Goal: Information Seeking & Learning: Learn about a topic

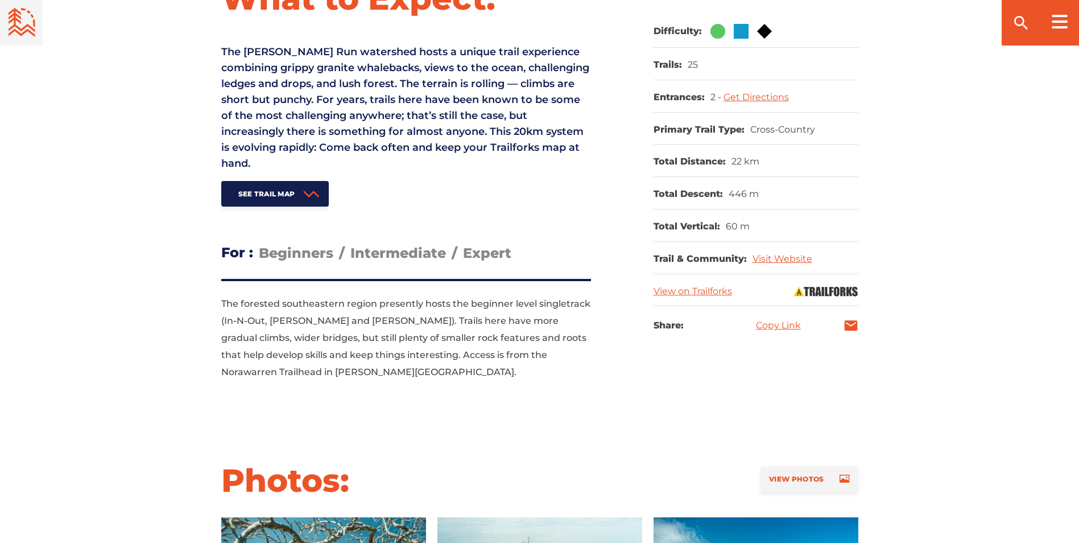
scroll to position [512, 0]
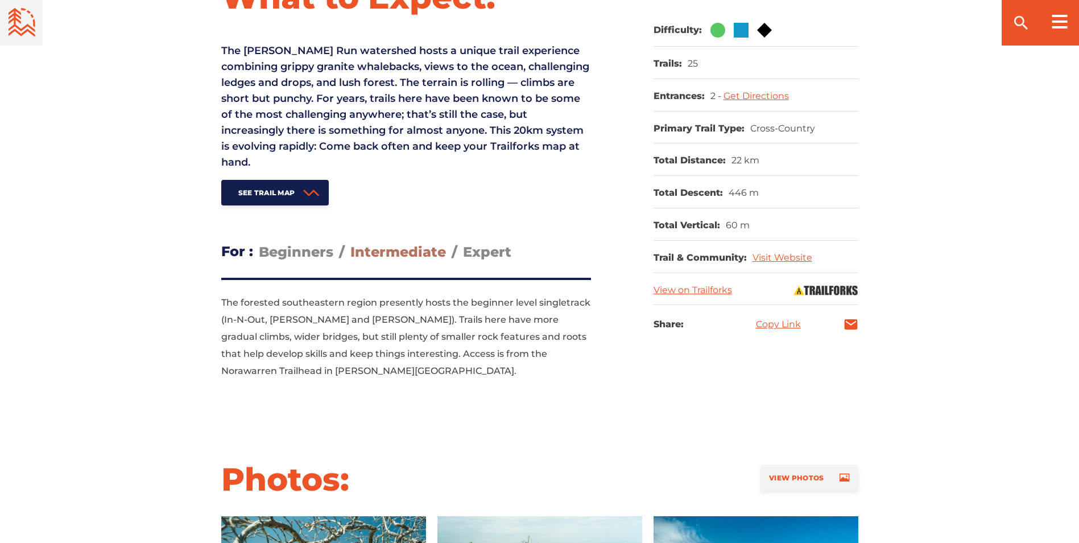
click at [406, 250] on span "Intermediate" at bounding box center [398, 251] width 96 height 16
click at [350, 243] on input "Intermediate" at bounding box center [350, 243] width 0 height 0
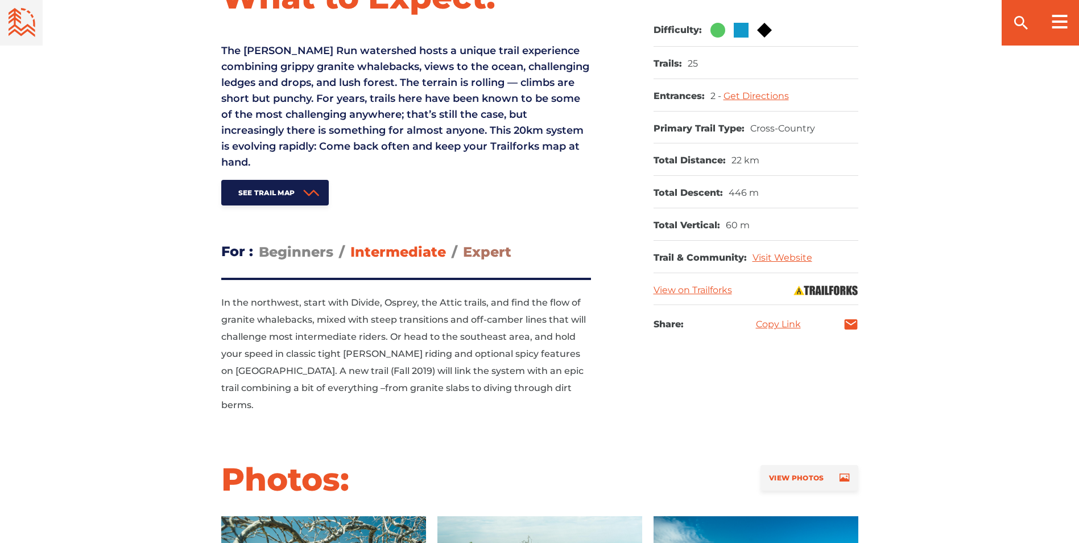
click at [468, 251] on span "Expert" at bounding box center [487, 251] width 48 height 16
click at [463, 243] on input "Expert" at bounding box center [463, 243] width 0 height 0
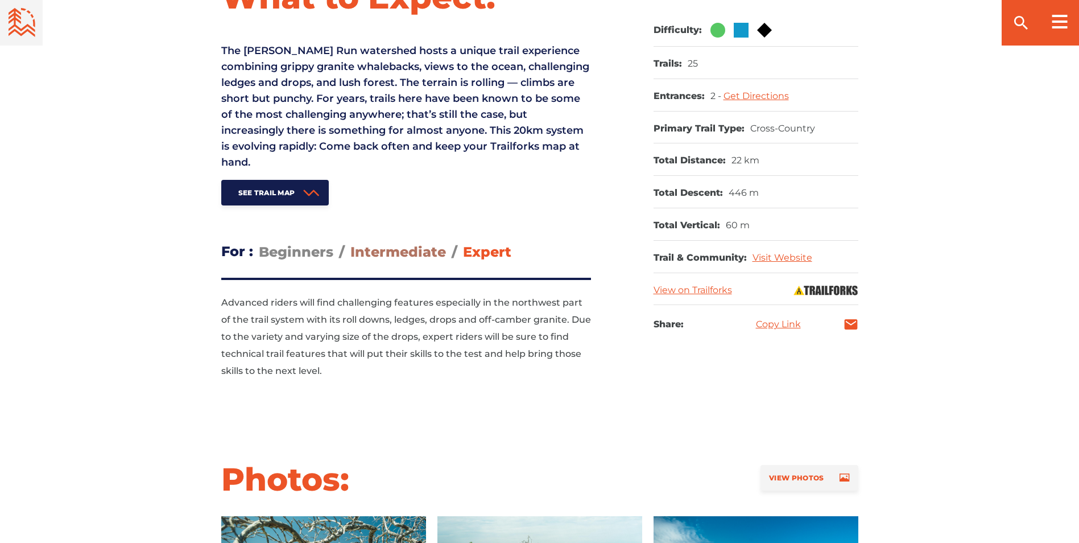
click at [420, 254] on span "Intermediate" at bounding box center [398, 251] width 96 height 16
click at [350, 243] on input "Intermediate" at bounding box center [350, 243] width 0 height 0
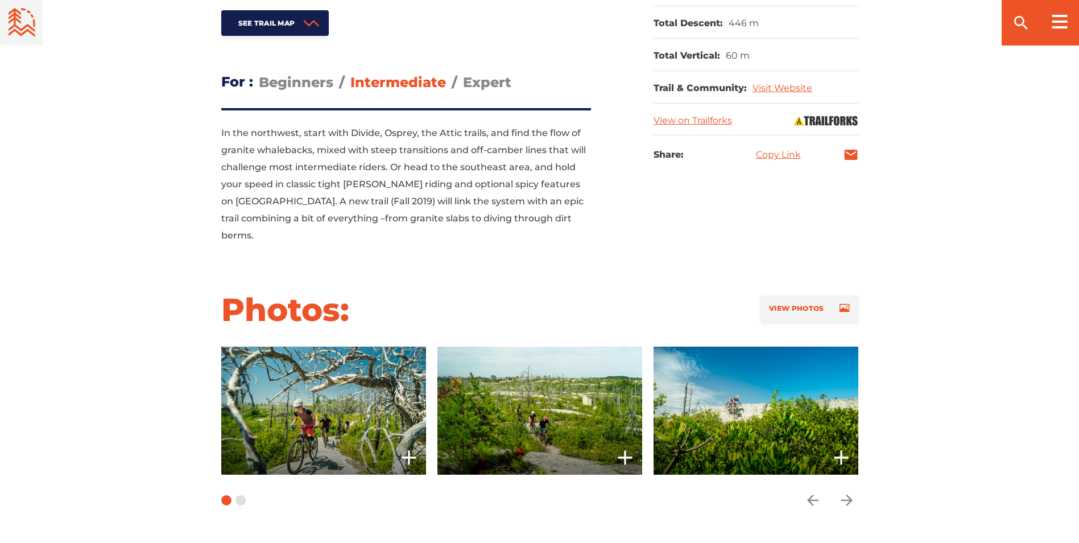
scroll to position [740, 0]
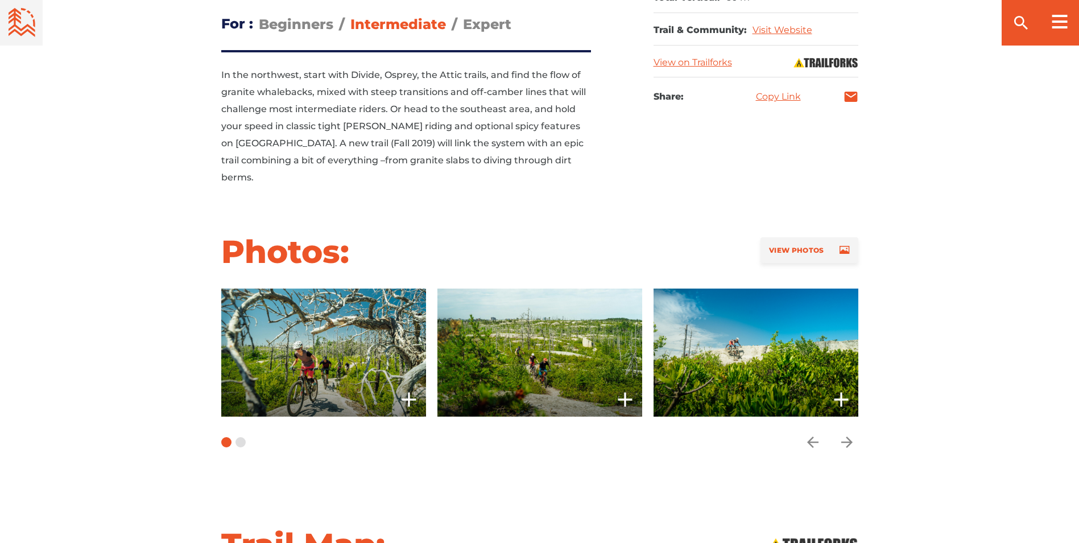
click at [391, 294] on span at bounding box center [323, 352] width 205 height 128
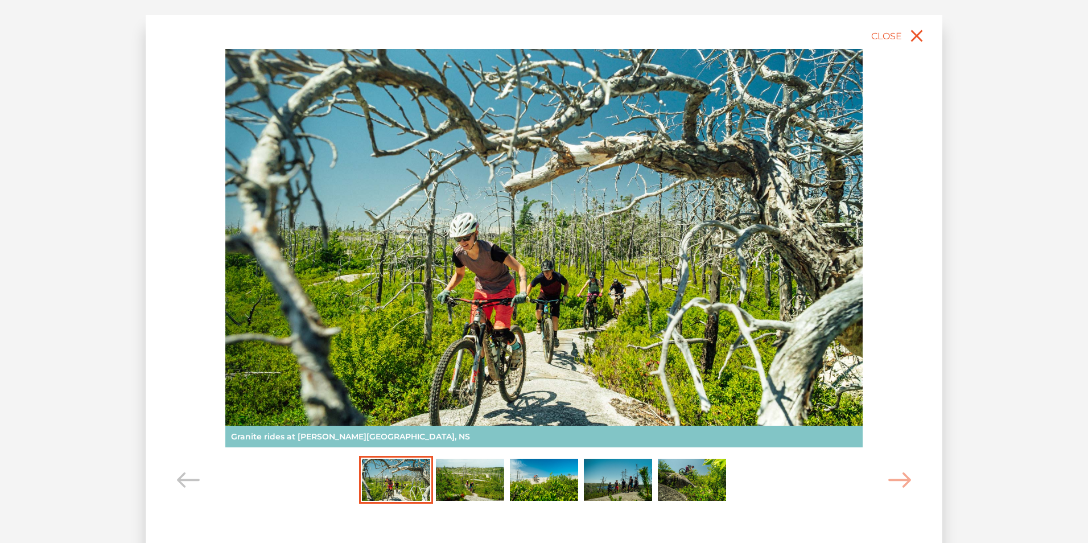
click at [838, 255] on img at bounding box center [543, 248] width 637 height 398
click at [474, 481] on img "Carousel Page 2" at bounding box center [470, 479] width 68 height 42
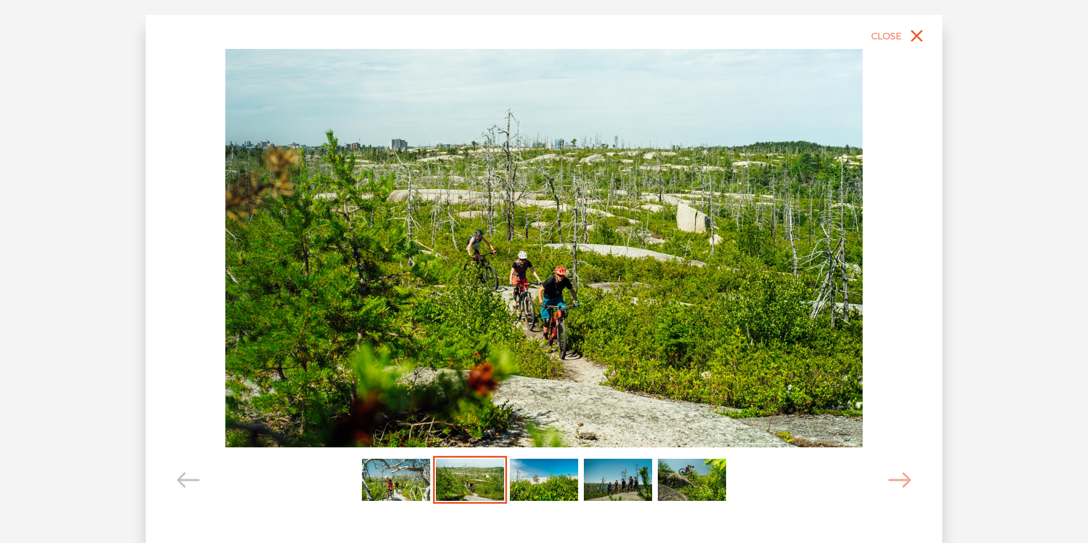
click at [536, 483] on img "Carousel Page 3" at bounding box center [544, 479] width 68 height 42
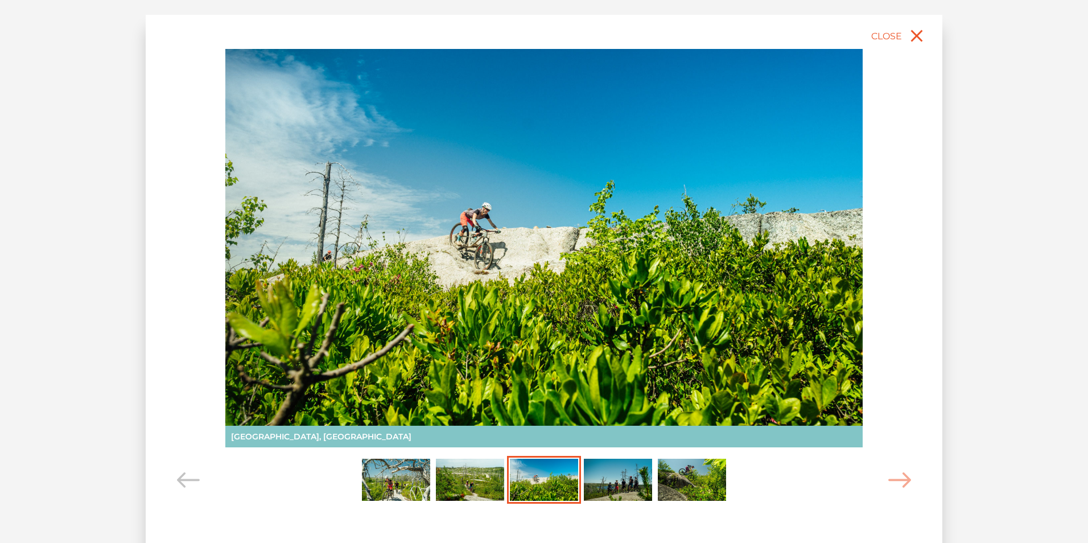
click at [609, 485] on img "Carousel Page 4" at bounding box center [618, 479] width 68 height 42
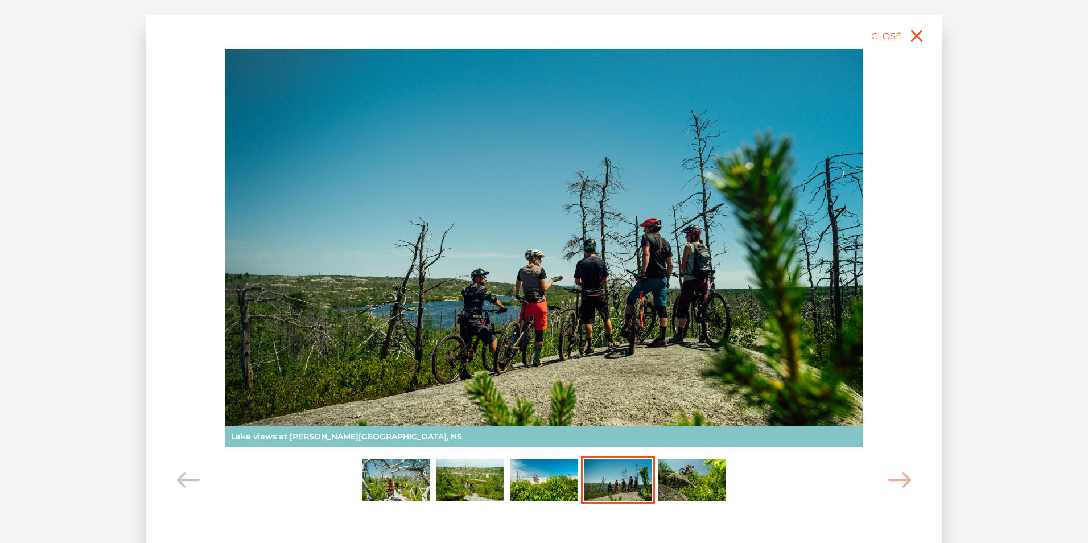
click at [687, 478] on img "Carousel Page 5" at bounding box center [692, 479] width 68 height 42
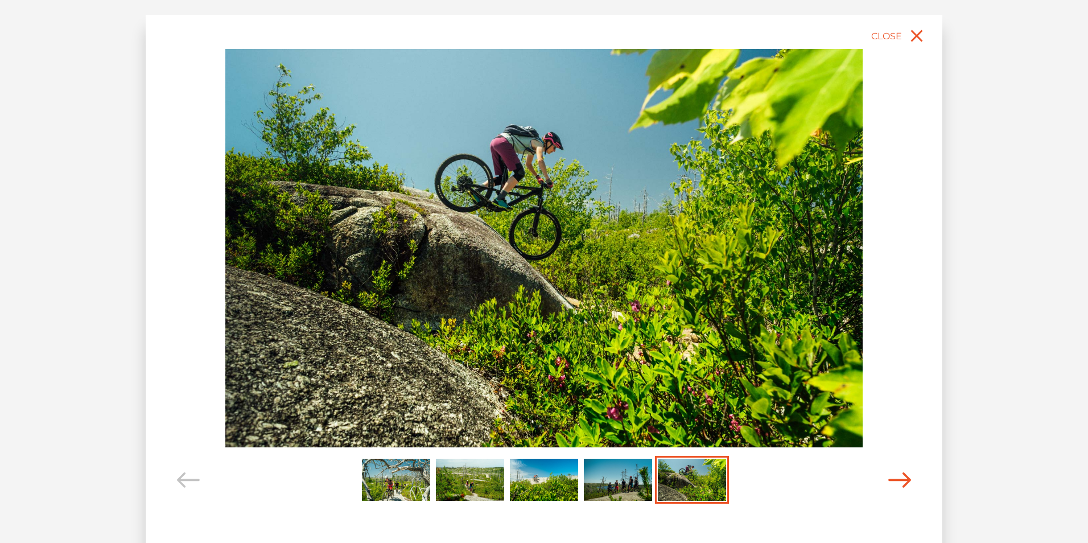
click at [902, 484] on icon "Carousel Navigation" at bounding box center [899, 479] width 23 height 15
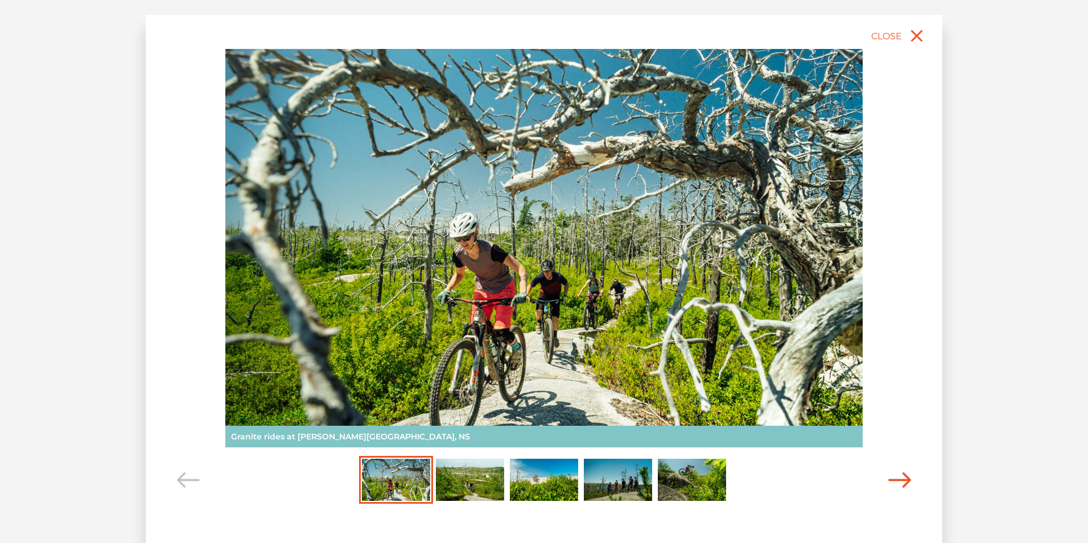
click at [902, 484] on icon "Carousel Navigation" at bounding box center [899, 479] width 23 height 15
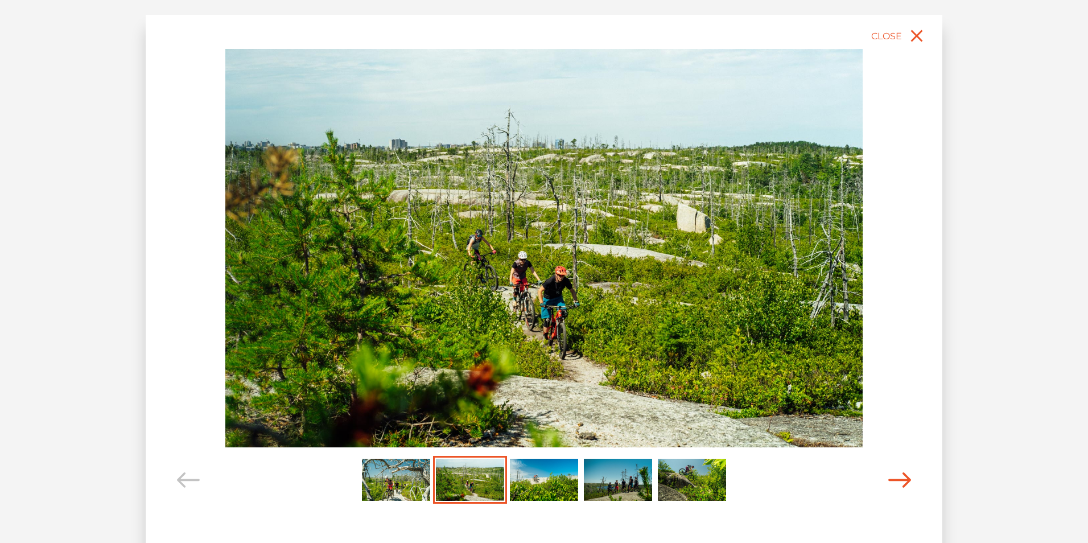
click at [902, 484] on icon "Carousel Navigation" at bounding box center [899, 479] width 23 height 15
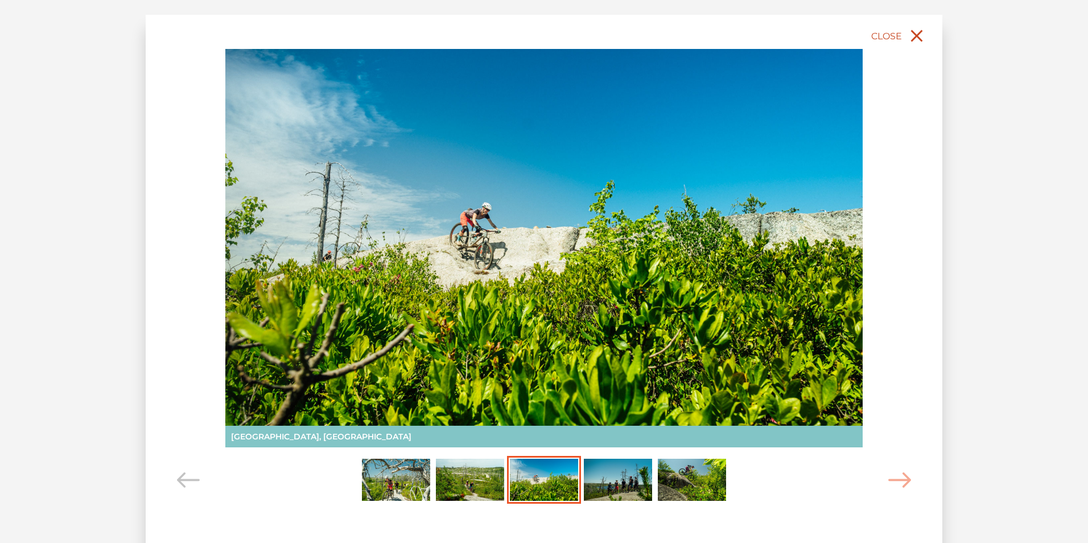
click at [915, 40] on icon "close" at bounding box center [916, 36] width 20 height 20
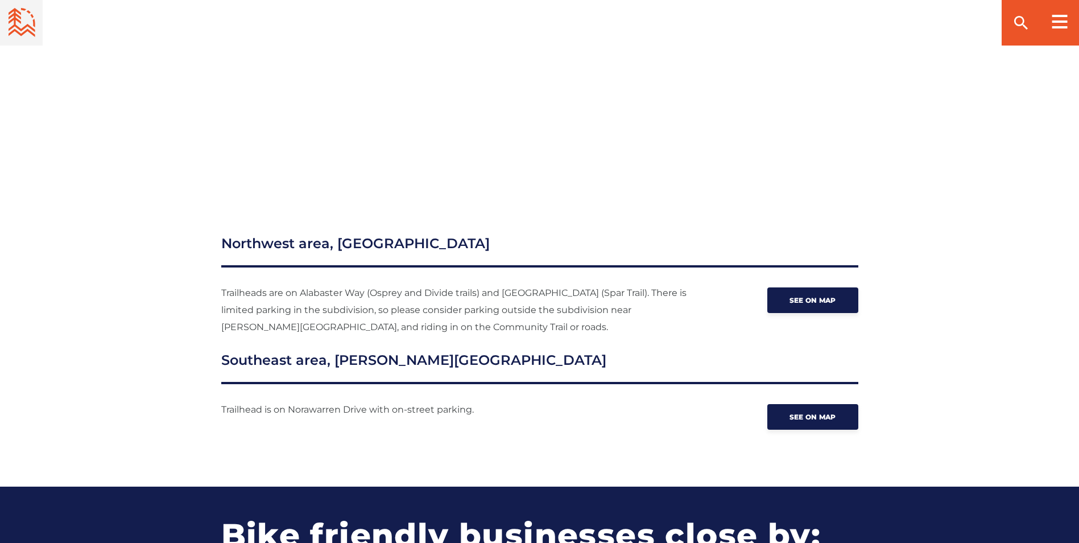
scroll to position [1422, 0]
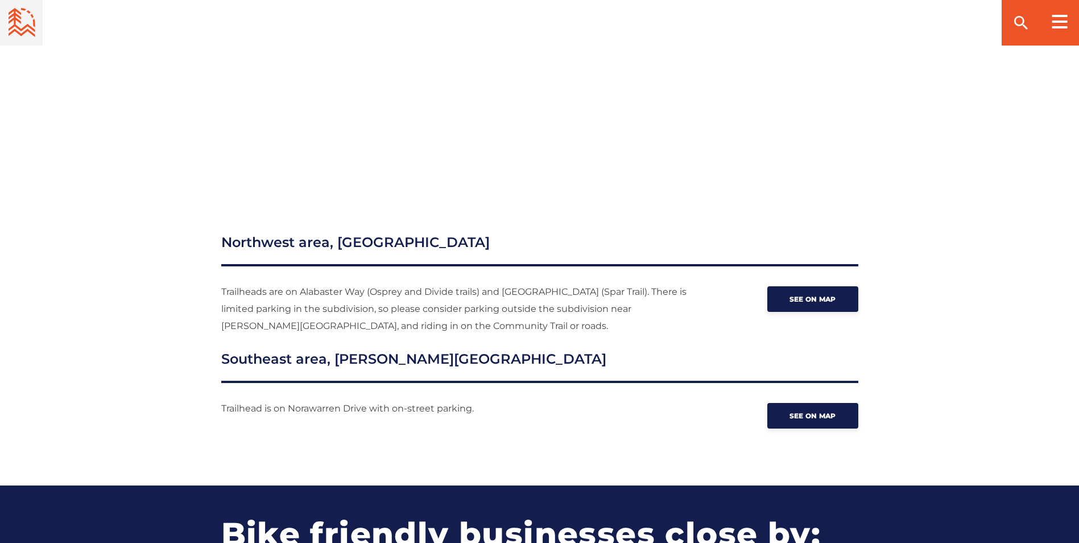
click at [581, 301] on p "Trailheads are on Alabaster Way (Osprey and Divide trails) and [GEOGRAPHIC_DATA…" at bounding box center [457, 308] width 472 height 51
click at [562, 247] on h3 "Northwest area, [GEOGRAPHIC_DATA]" at bounding box center [539, 249] width 637 height 34
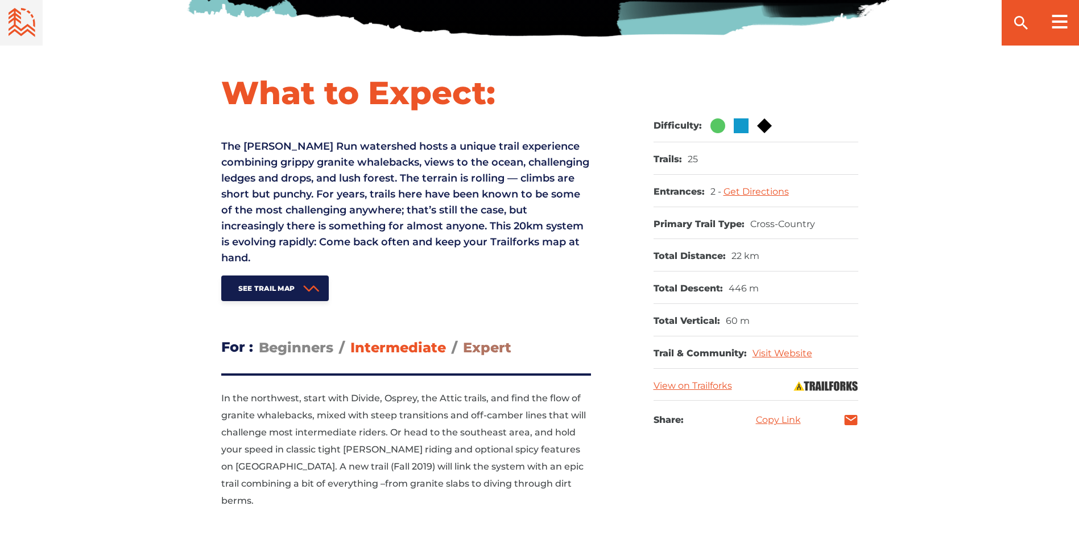
scroll to position [398, 0]
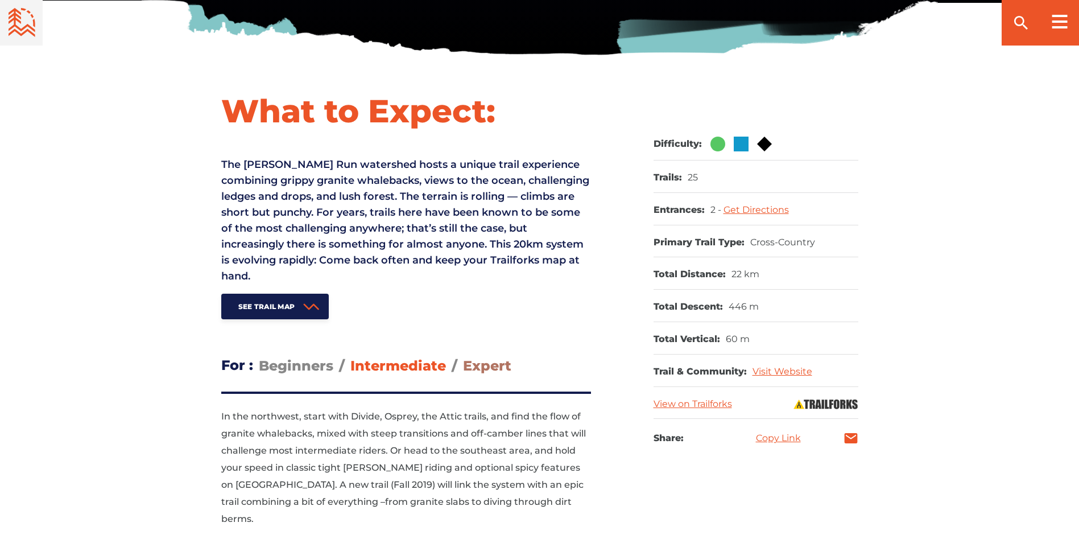
click at [481, 369] on span "Expert" at bounding box center [487, 365] width 48 height 16
click at [463, 357] on input "Expert" at bounding box center [463, 357] width 0 height 0
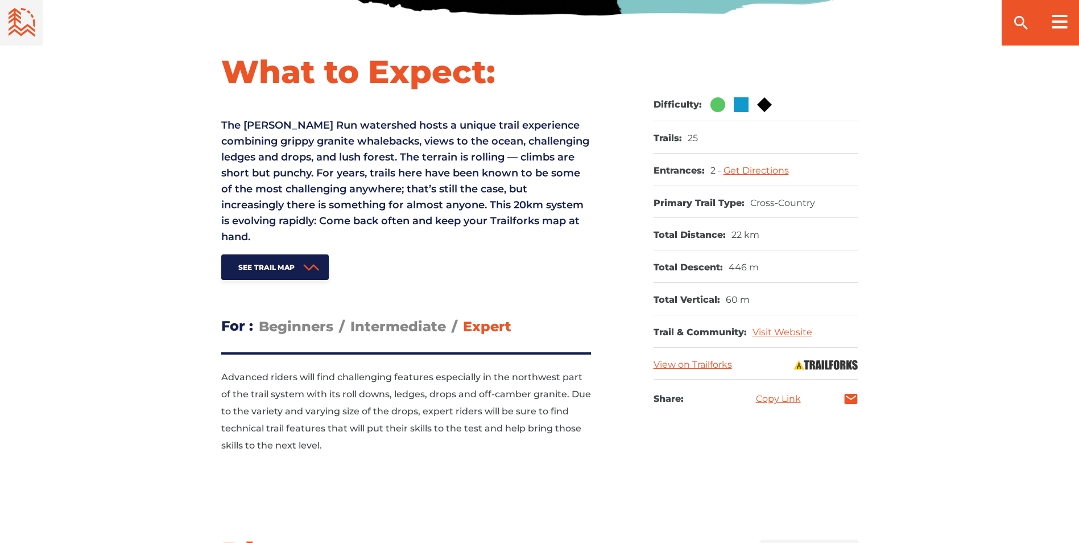
scroll to position [455, 0]
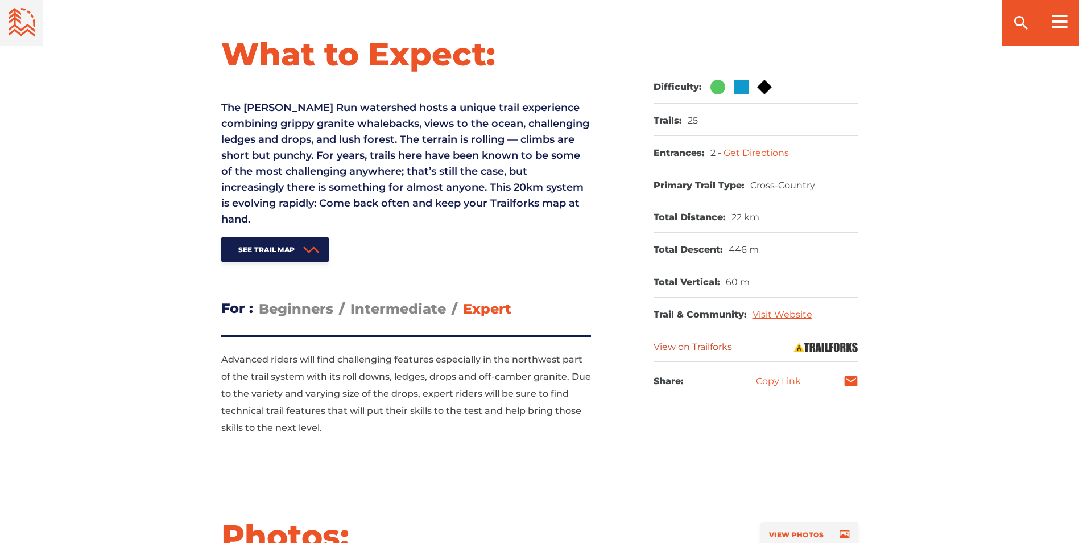
click at [708, 345] on link "View on Trailforks" at bounding box center [693, 346] width 79 height 11
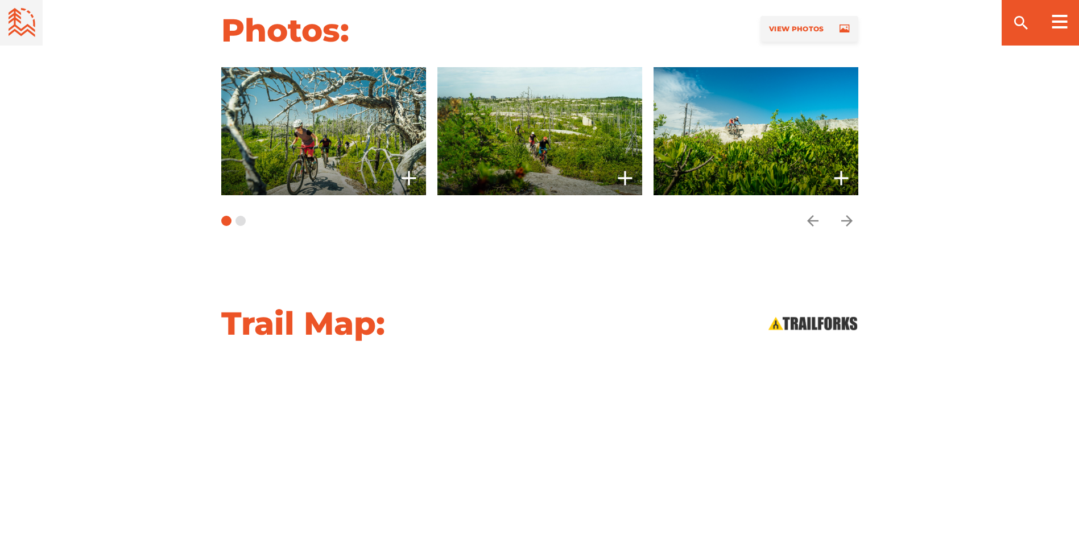
scroll to position [967, 0]
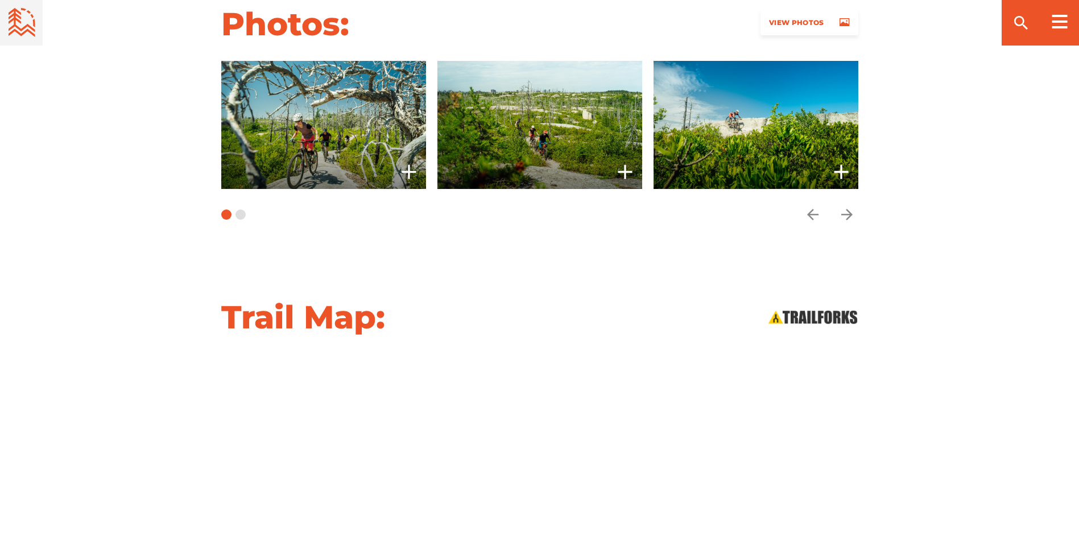
click at [792, 18] on span "View Photos" at bounding box center [796, 22] width 55 height 9
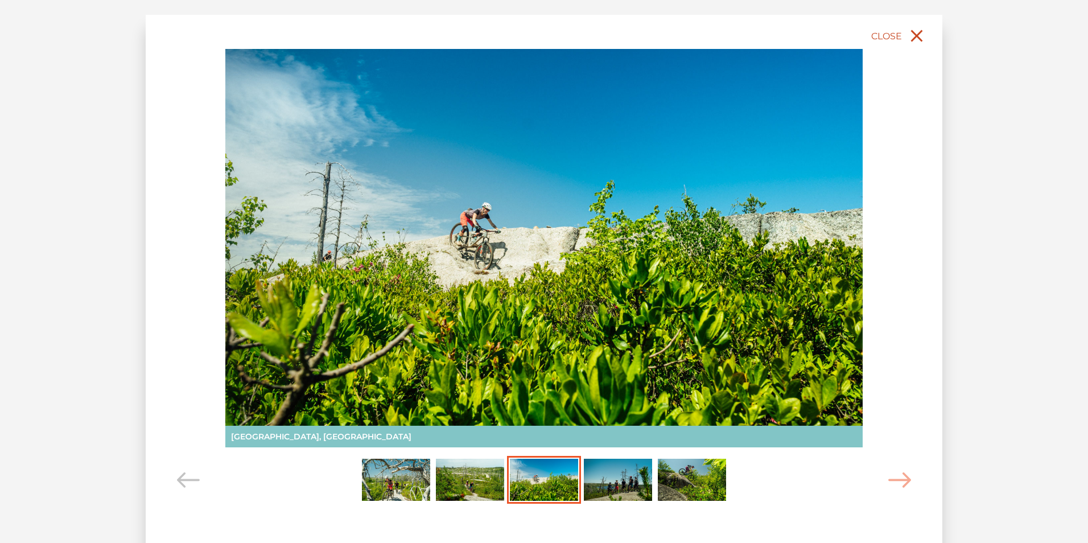
click at [912, 35] on icon "close" at bounding box center [916, 36] width 20 height 20
